Goal: Task Accomplishment & Management: Manage account settings

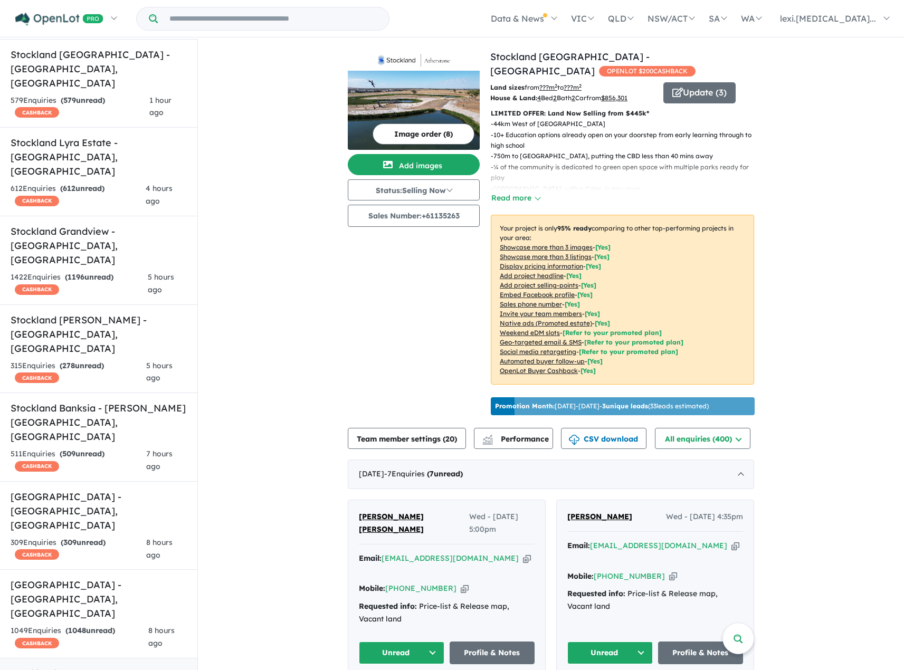
scroll to position [106, 0]
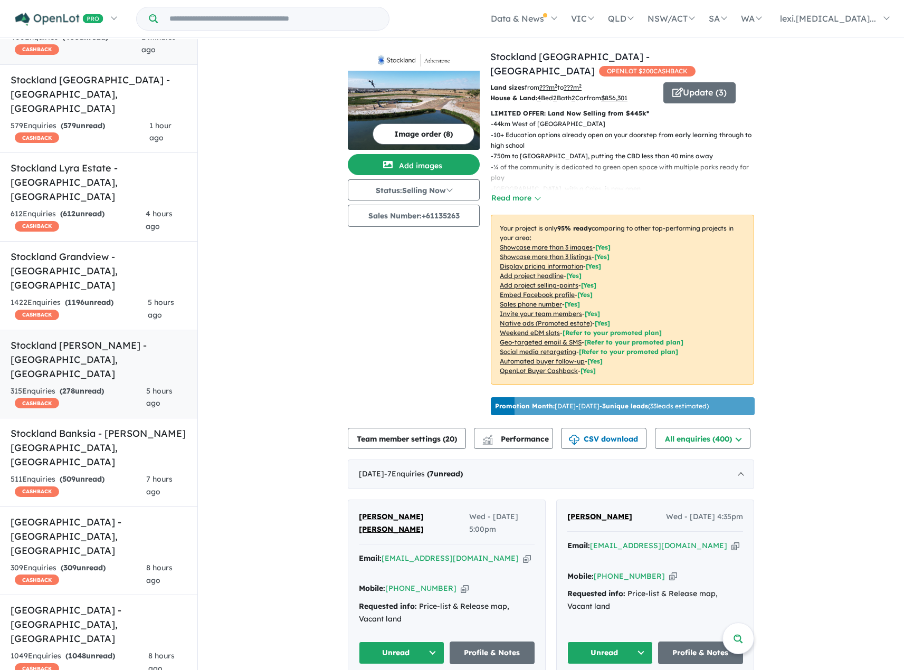
click at [83, 385] on div "315 Enquir ies ( 278 unread) CASHBACK" at bounding box center [79, 397] width 136 height 25
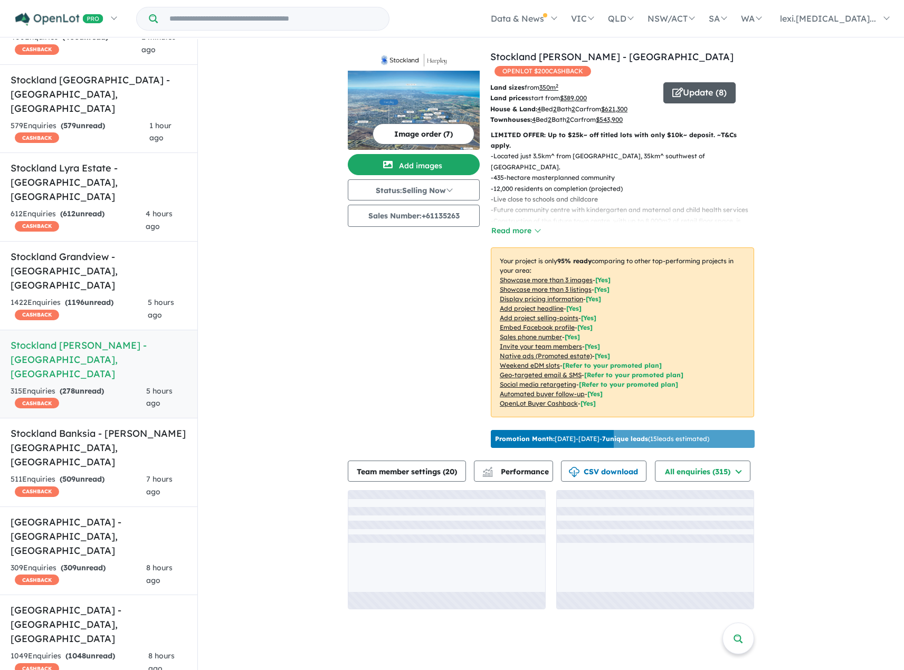
click at [685, 88] on button "Update ( 8 )" at bounding box center [699, 92] width 72 height 21
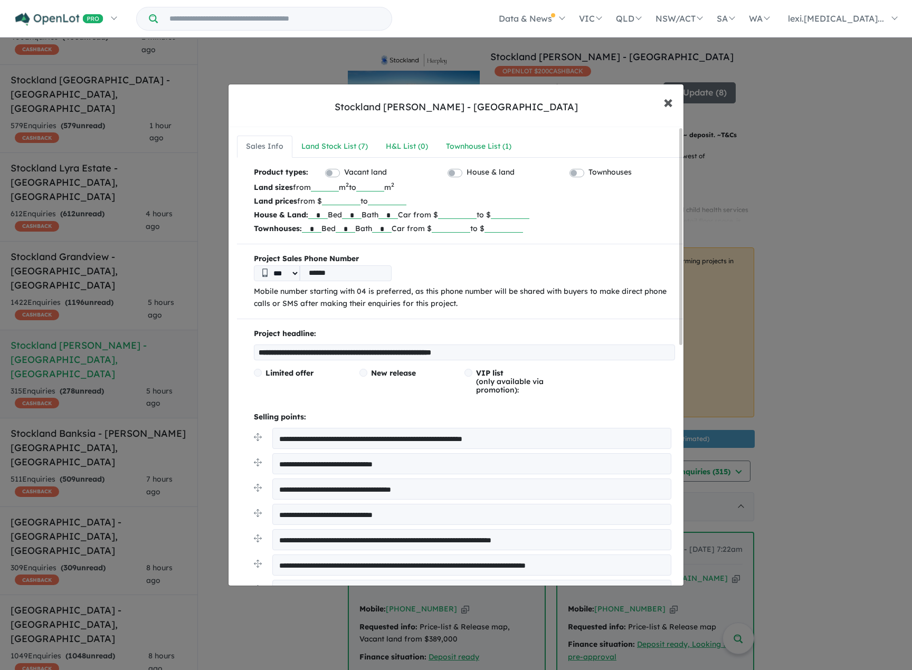
click at [663, 103] on span "×" at bounding box center [667, 101] width 9 height 23
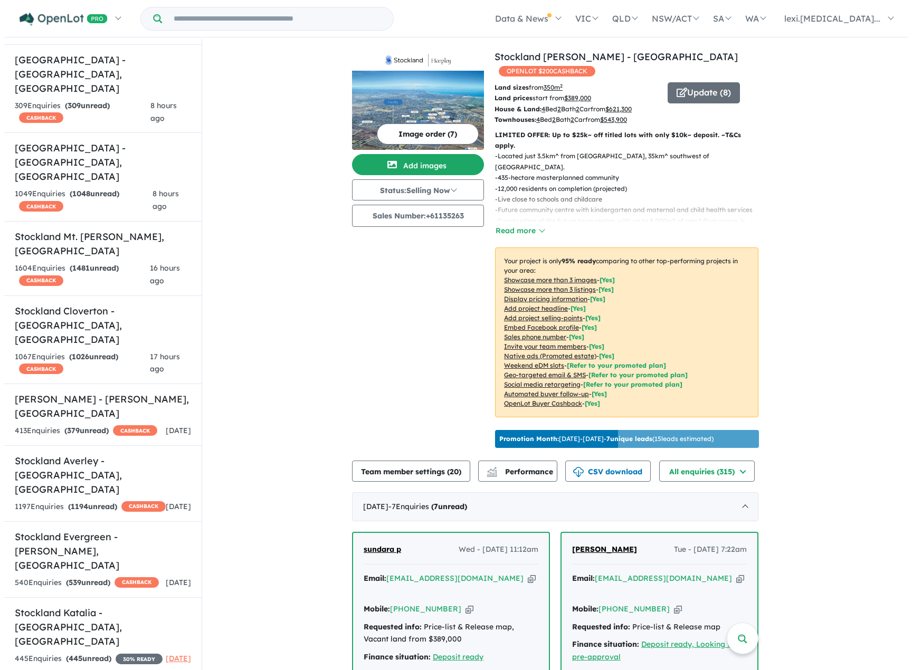
scroll to position [580, 0]
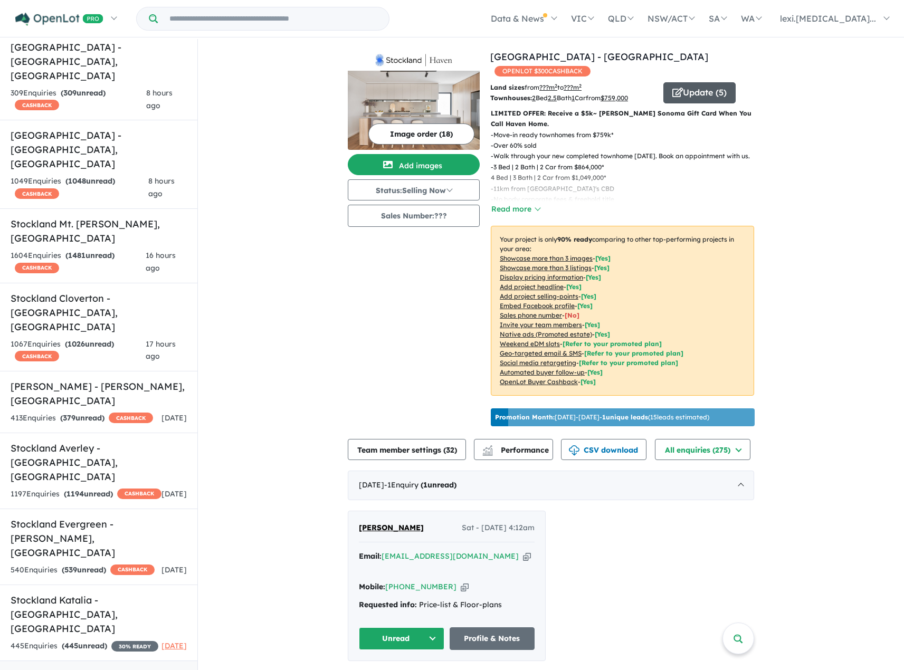
click at [673, 86] on span "button" at bounding box center [677, 93] width 11 height 16
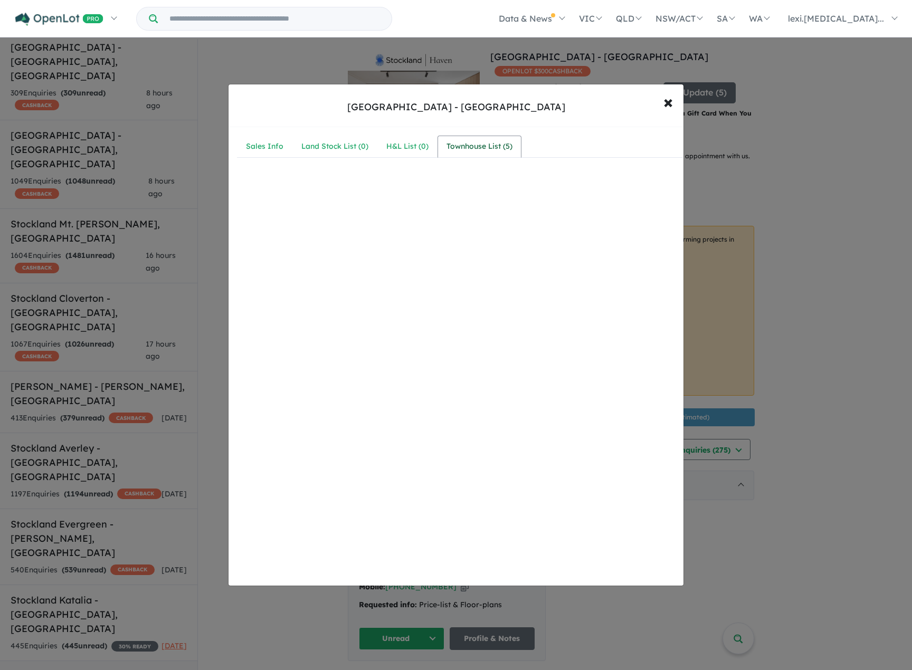
click at [496, 143] on div "Townhouse List ( 5 )" at bounding box center [479, 146] width 66 height 13
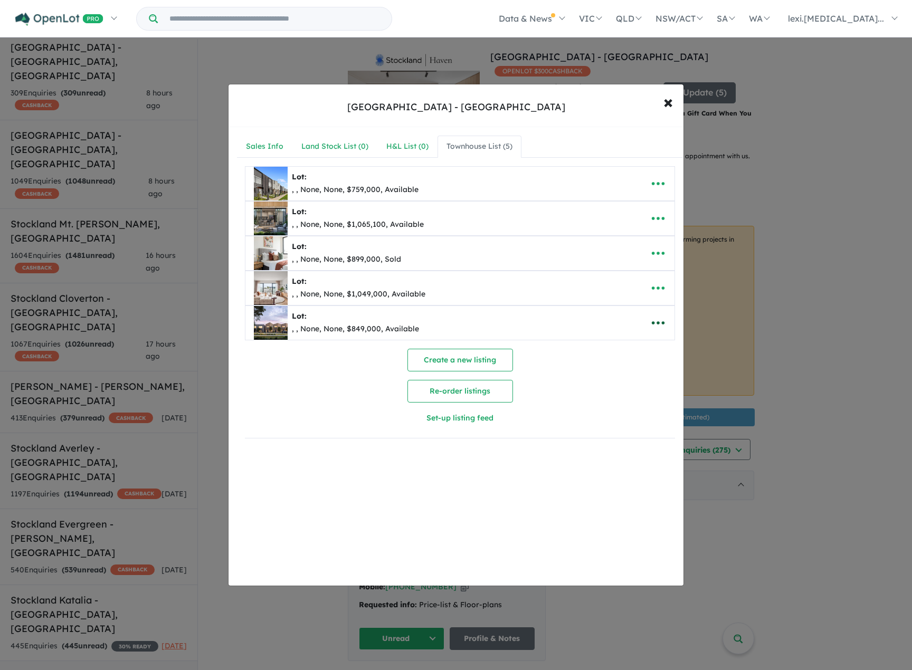
click at [654, 327] on icon "button" at bounding box center [658, 323] width 16 height 16
click at [647, 340] on link "Edit" at bounding box center [635, 349] width 78 height 24
select select "**"
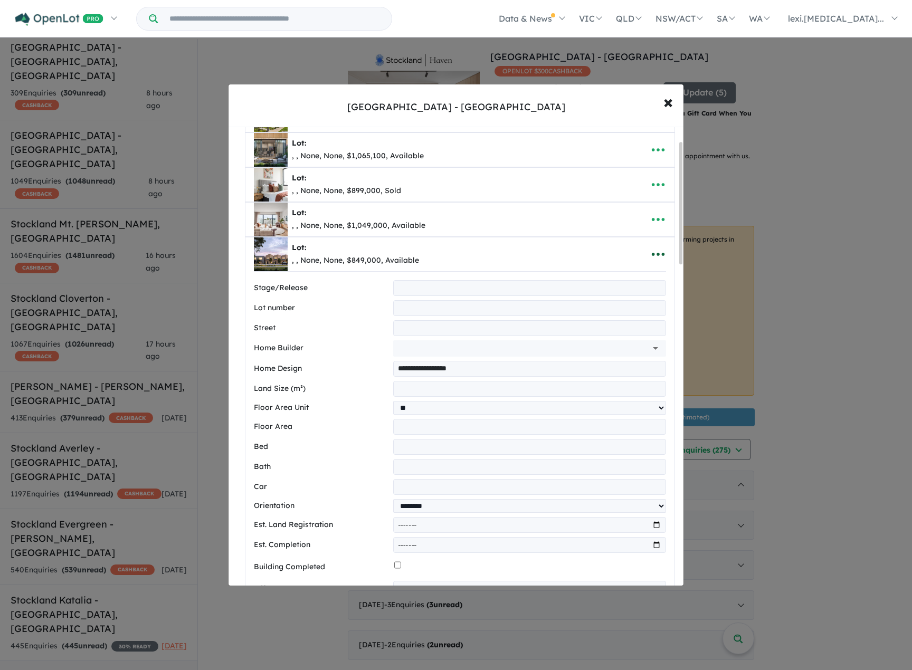
scroll to position [53, 0]
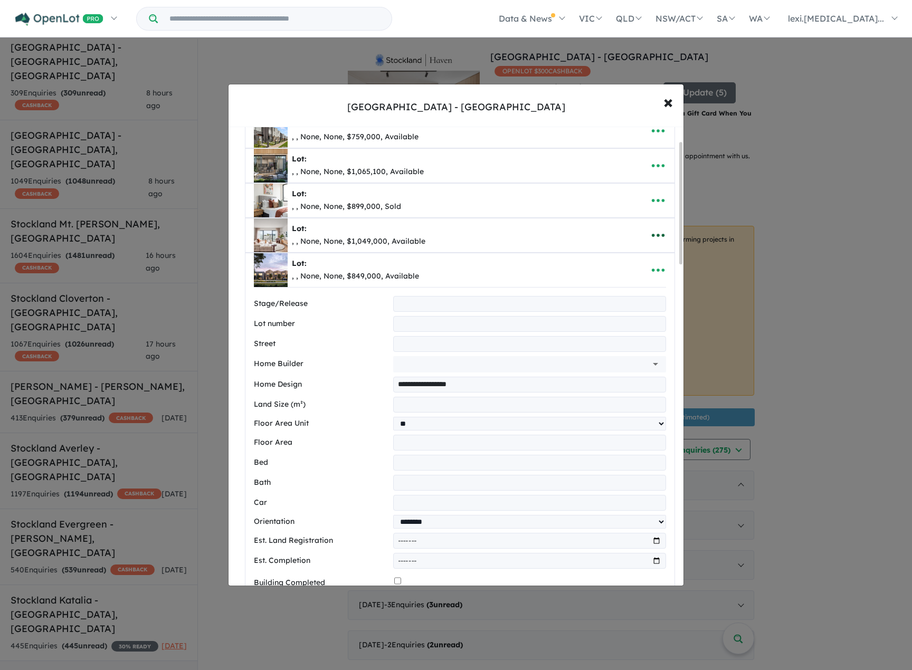
click at [651, 238] on icon "button" at bounding box center [658, 235] width 16 height 16
click at [638, 253] on link "Edit" at bounding box center [635, 261] width 78 height 24
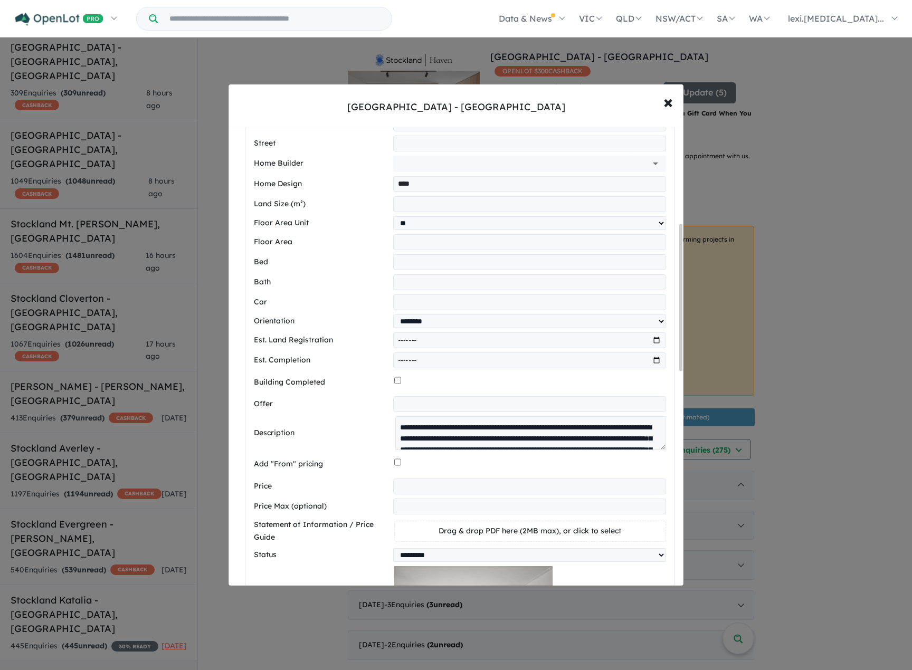
scroll to position [317, 0]
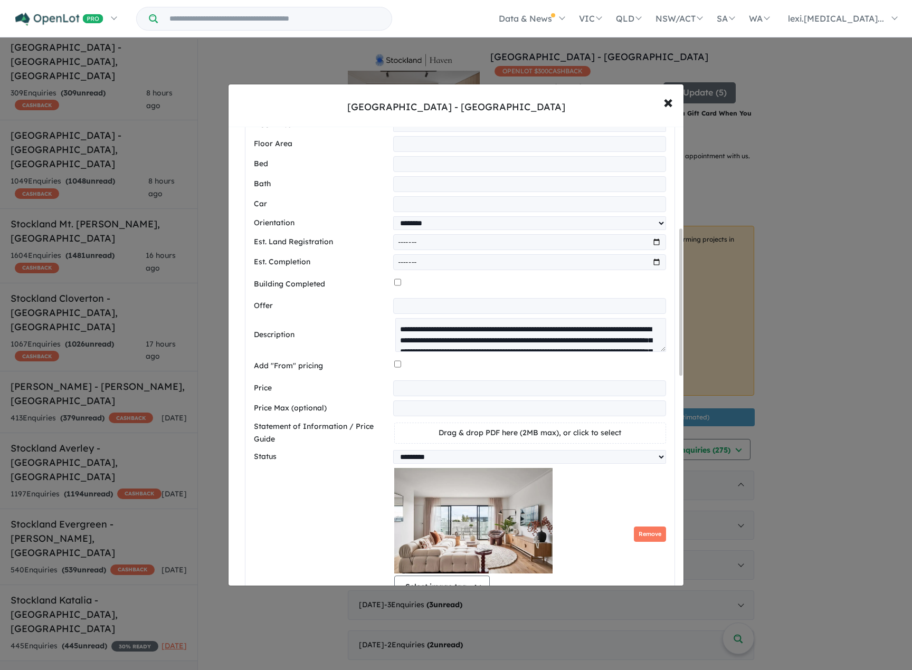
click at [453, 396] on input "**********" at bounding box center [529, 388] width 273 height 16
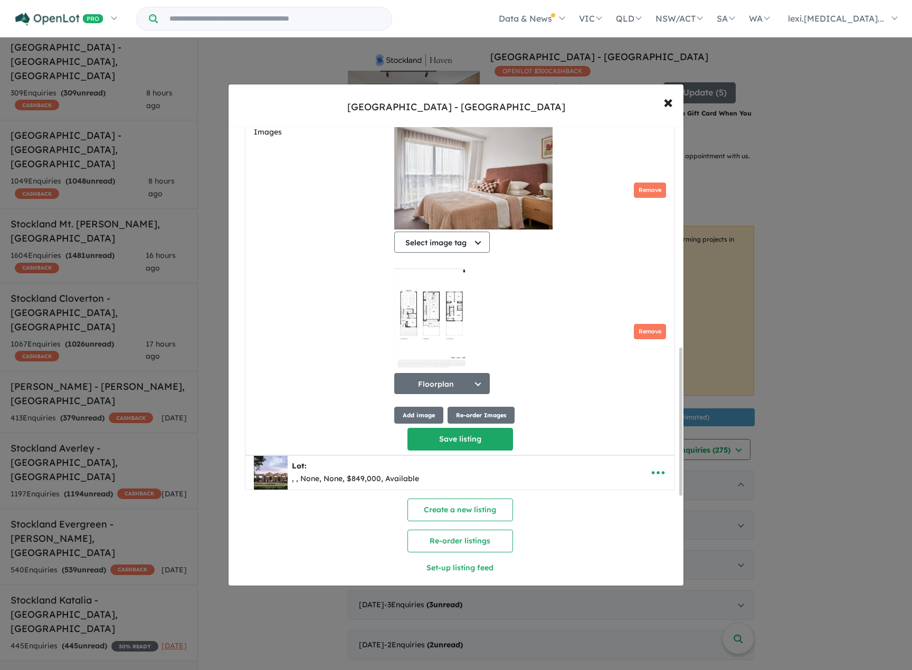
scroll to position [964, 0]
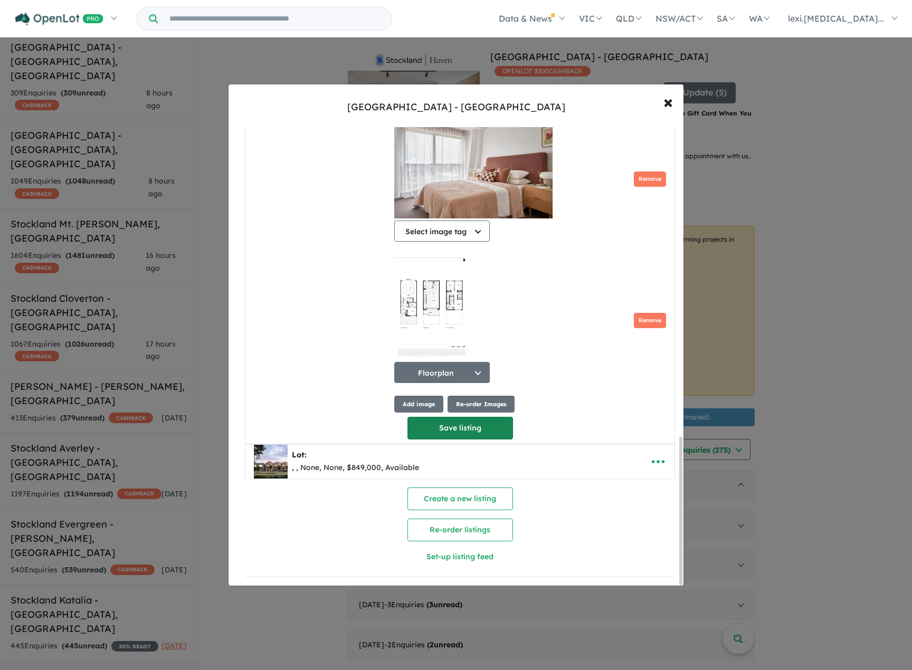
type input "******"
click at [441, 431] on button "Save listing" at bounding box center [460, 428] width 106 height 23
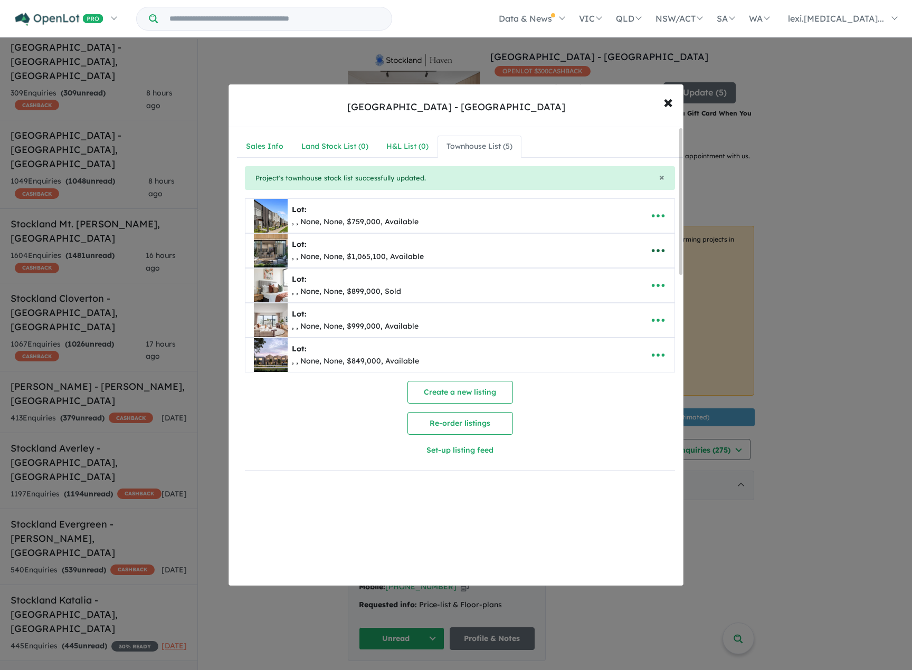
click at [657, 252] on icon "button" at bounding box center [658, 251] width 16 height 16
click at [647, 269] on link "Edit" at bounding box center [635, 276] width 78 height 24
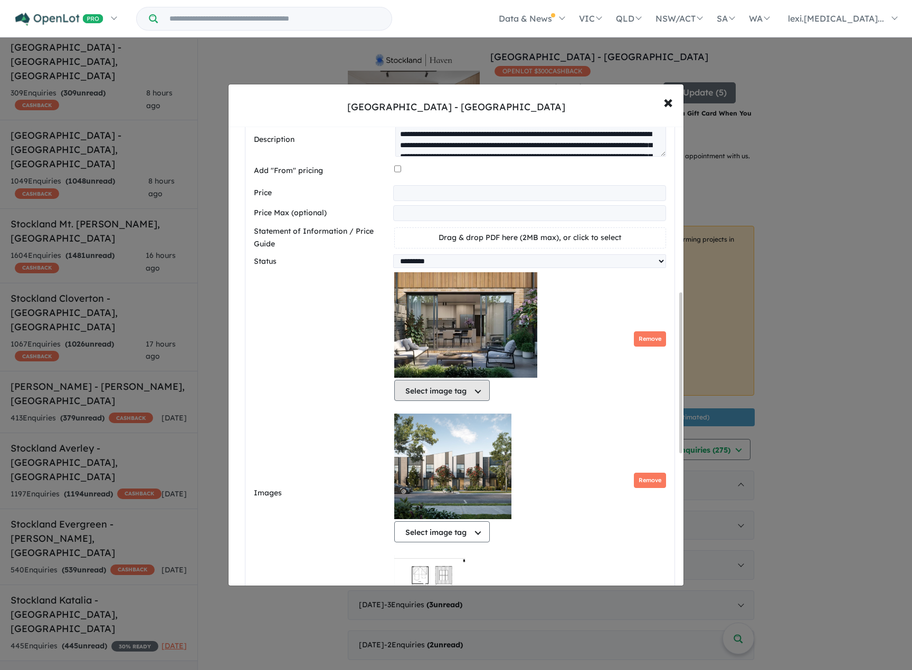
scroll to position [422, 0]
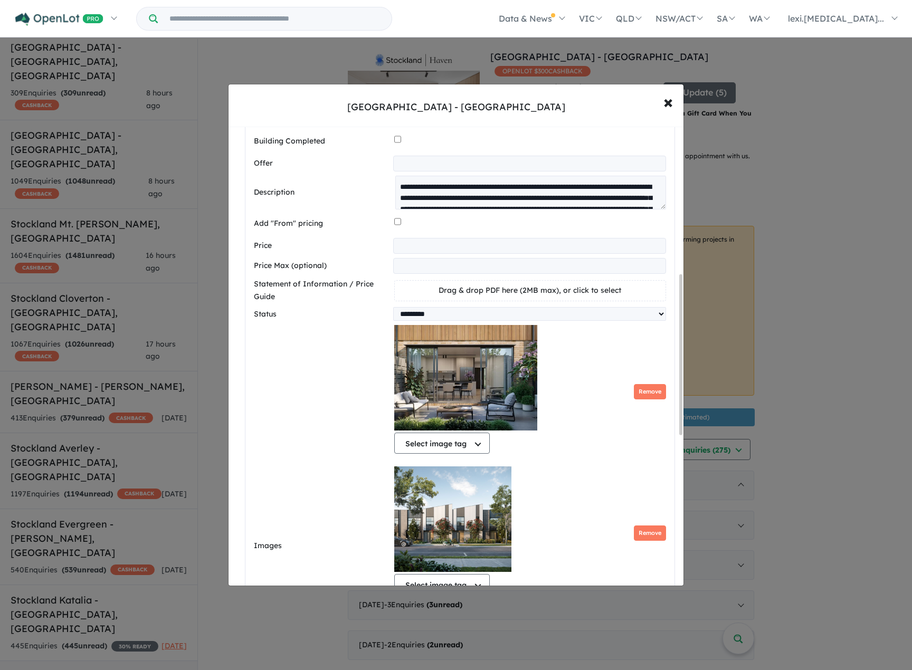
click at [463, 253] on input "**********" at bounding box center [529, 246] width 273 height 16
type input "*******"
click at [347, 426] on div "Images Select image tag Select image tag Floorplan Aerial Location Map Masterpl…" at bounding box center [460, 546] width 412 height 442
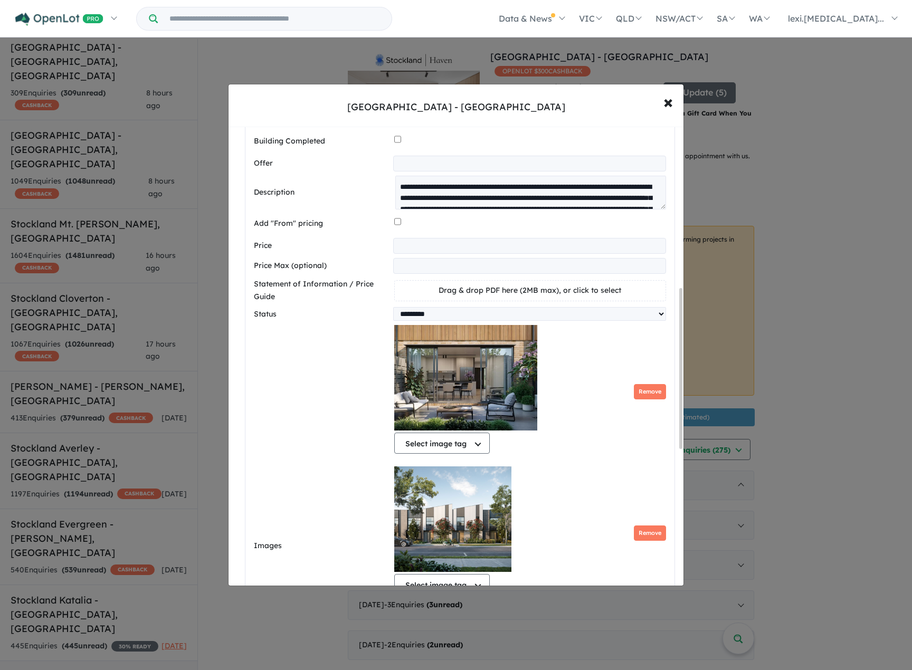
scroll to position [856, 0]
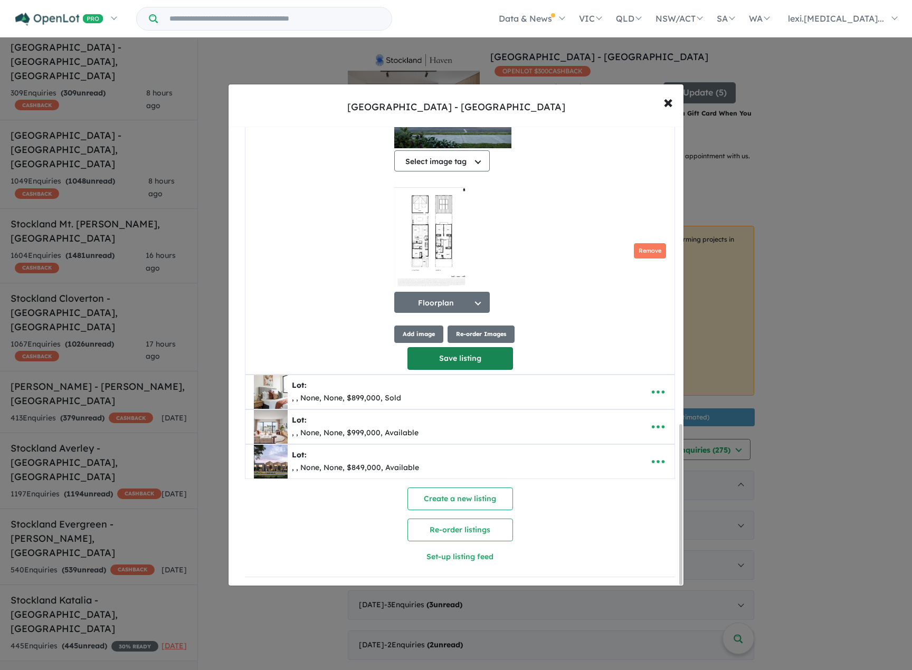
click at [431, 360] on button "Save listing" at bounding box center [460, 358] width 106 height 23
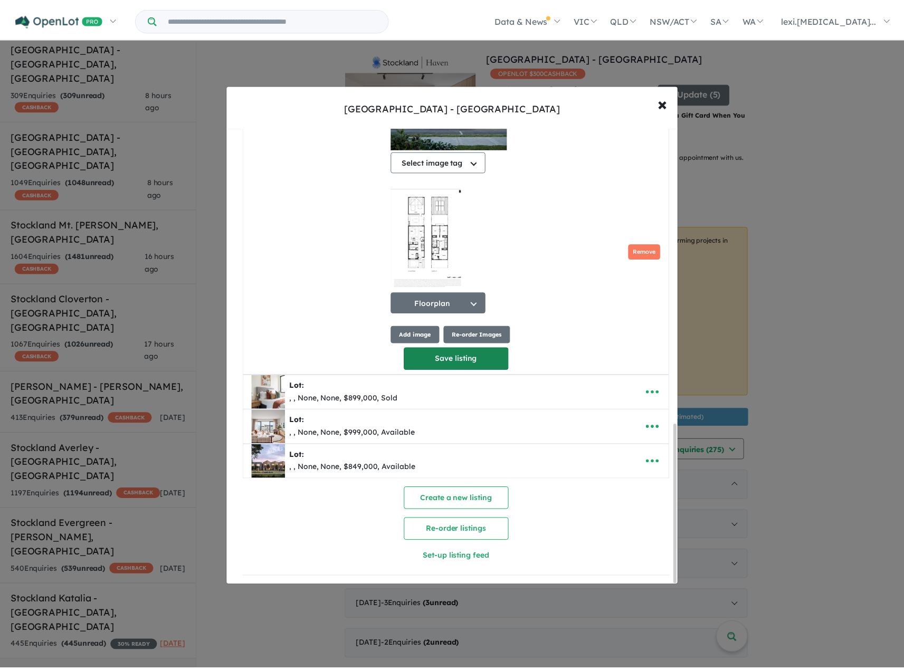
scroll to position [0, 0]
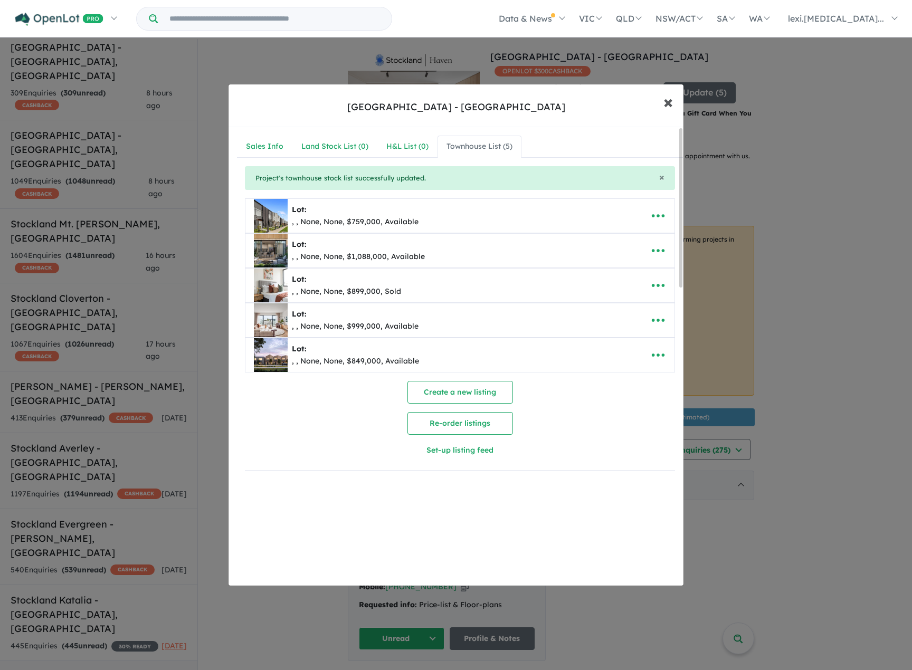
click at [668, 102] on span "×" at bounding box center [667, 101] width 9 height 23
